Goal: Information Seeking & Learning: Find specific fact

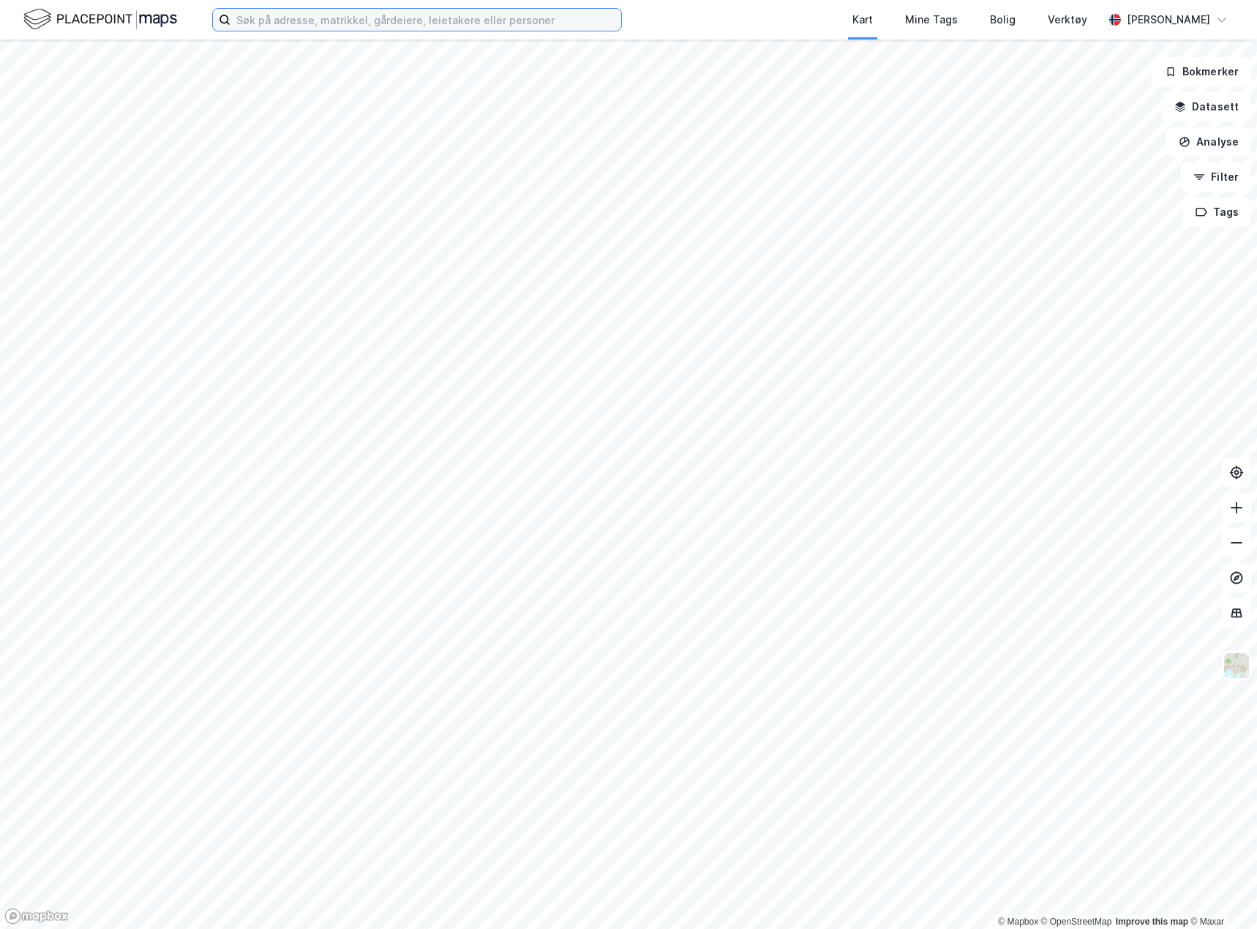
click at [257, 27] on input at bounding box center [425, 20] width 391 height 22
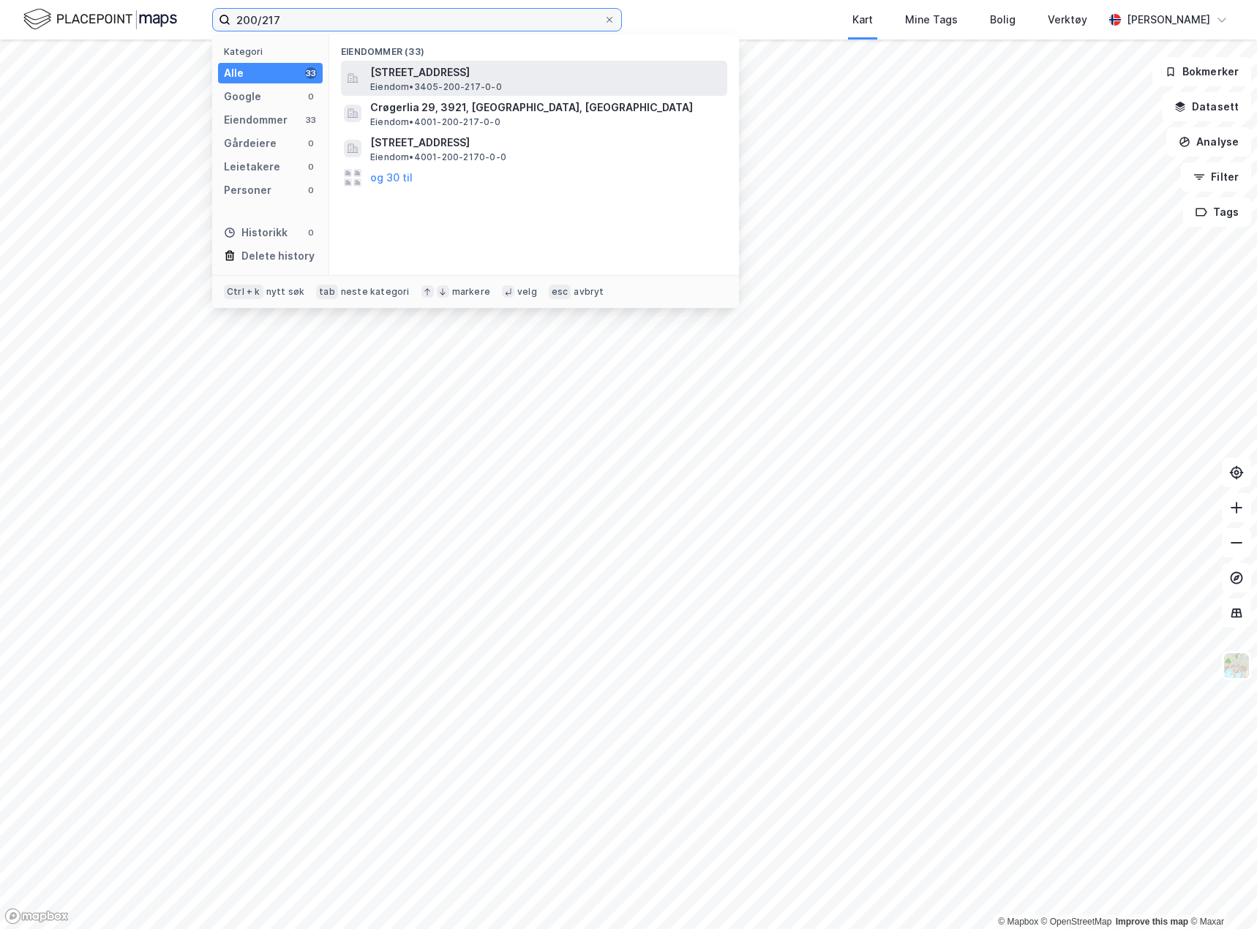
type input "200/217"
click at [481, 76] on span "[STREET_ADDRESS]" at bounding box center [545, 73] width 351 height 18
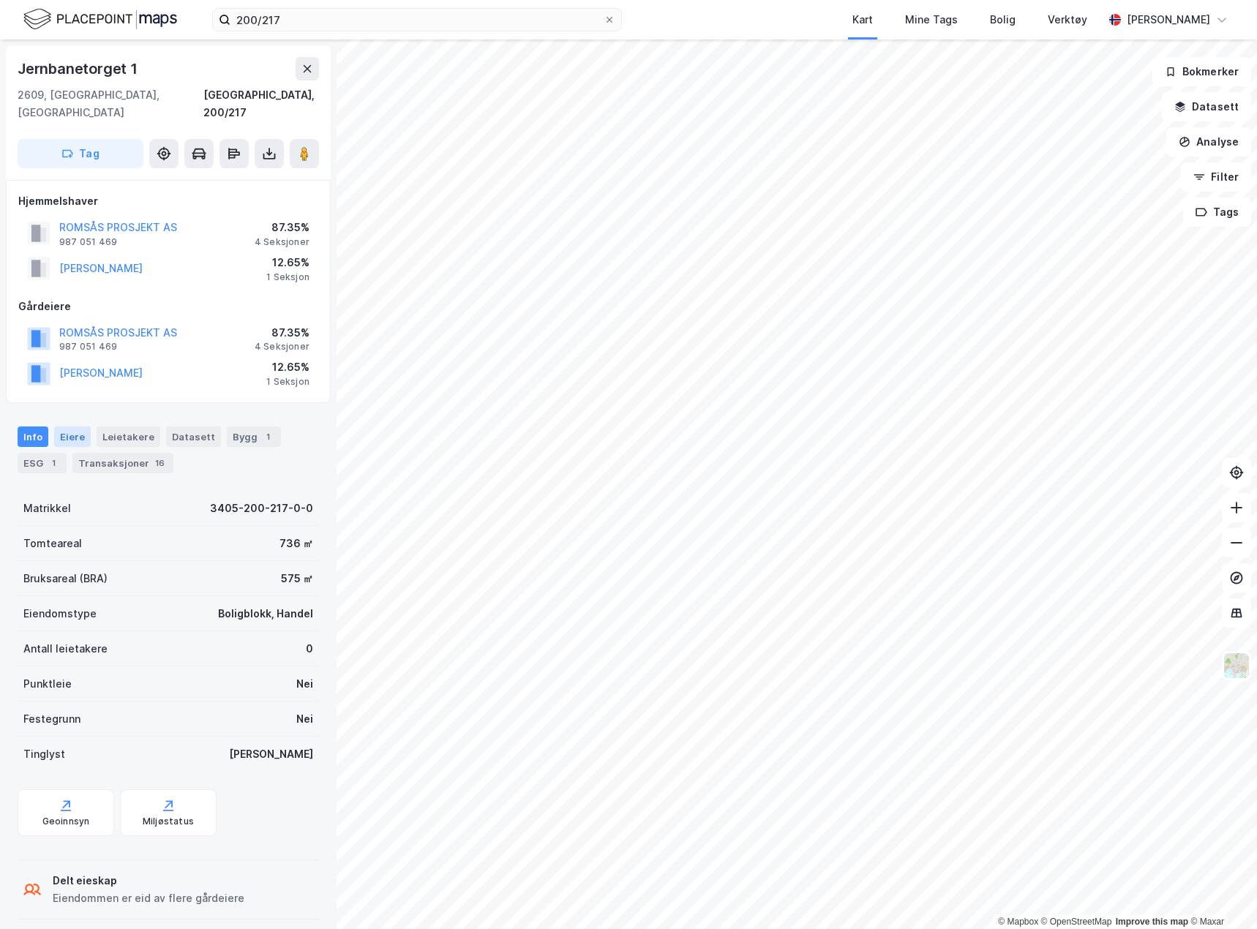
click at [71, 426] on div "Eiere" at bounding box center [72, 436] width 37 height 20
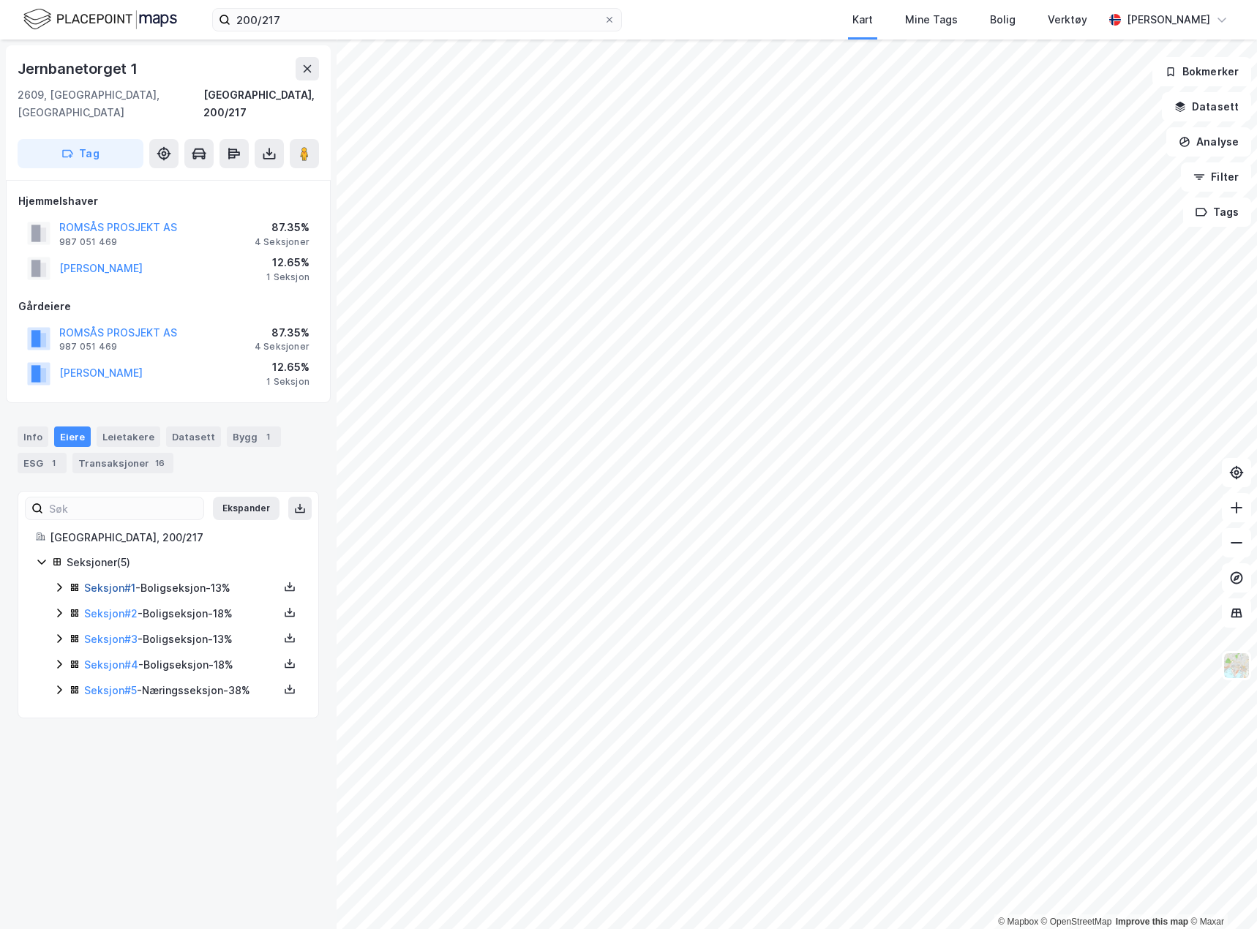
click at [134, 582] on link "Seksjon # 1" at bounding box center [109, 588] width 51 height 12
click at [128, 607] on link "Seksjon # 2" at bounding box center [110, 613] width 53 height 12
click at [110, 633] on link "Seksjon # 3" at bounding box center [110, 639] width 53 height 12
